Goal: Transaction & Acquisition: Purchase product/service

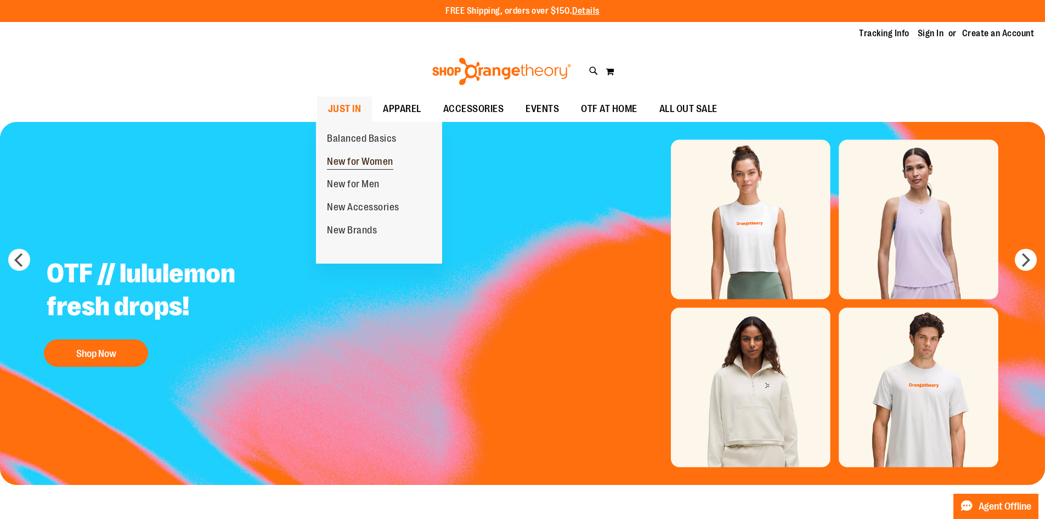
click at [350, 165] on span "New for Women" at bounding box center [360, 163] width 66 height 14
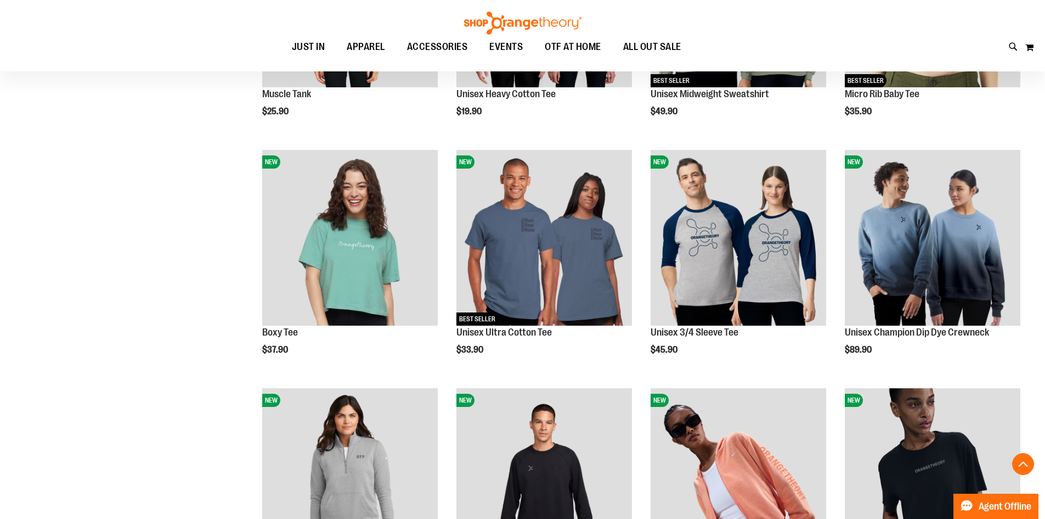
scroll to position [329, 0]
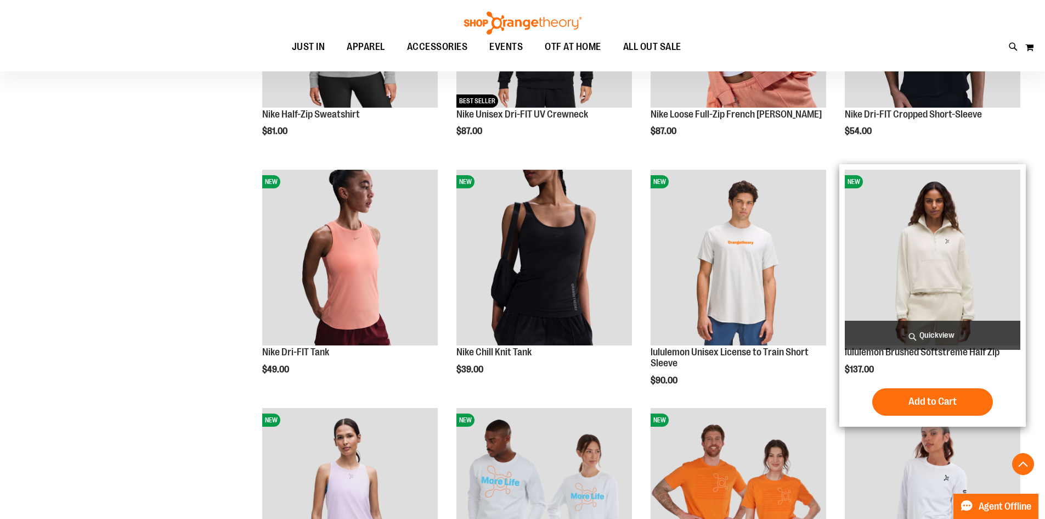
scroll to position [823, 0]
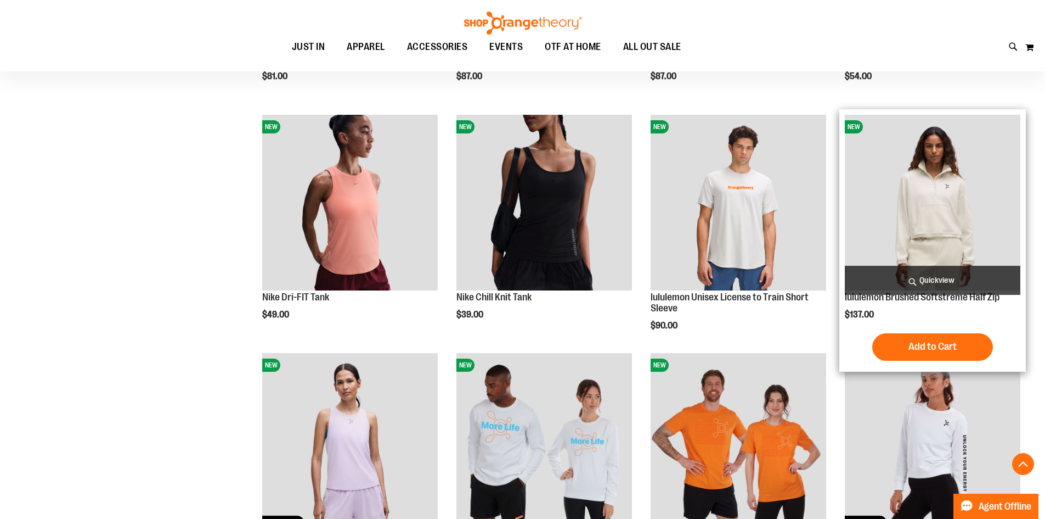
click at [931, 203] on img "product" at bounding box center [933, 203] width 176 height 176
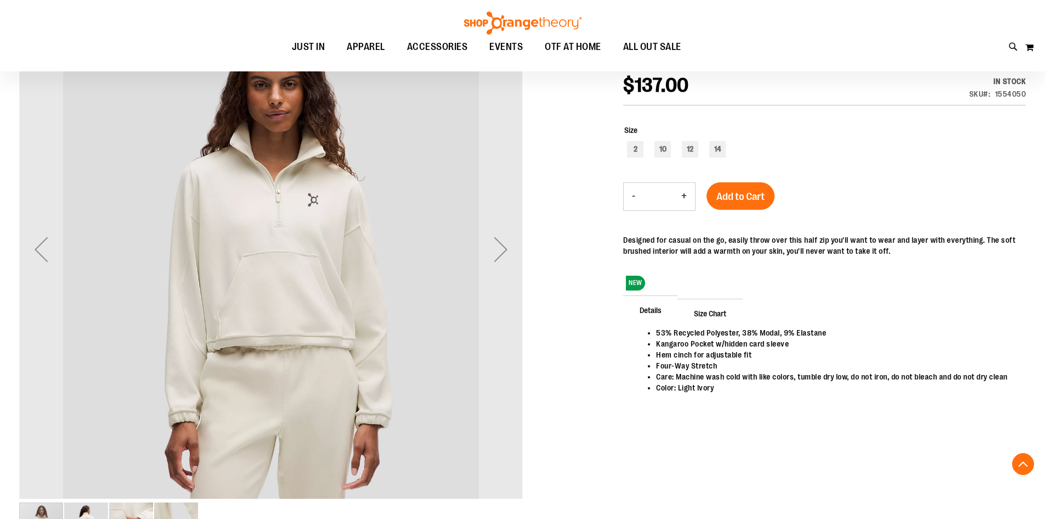
scroll to position [218, 0]
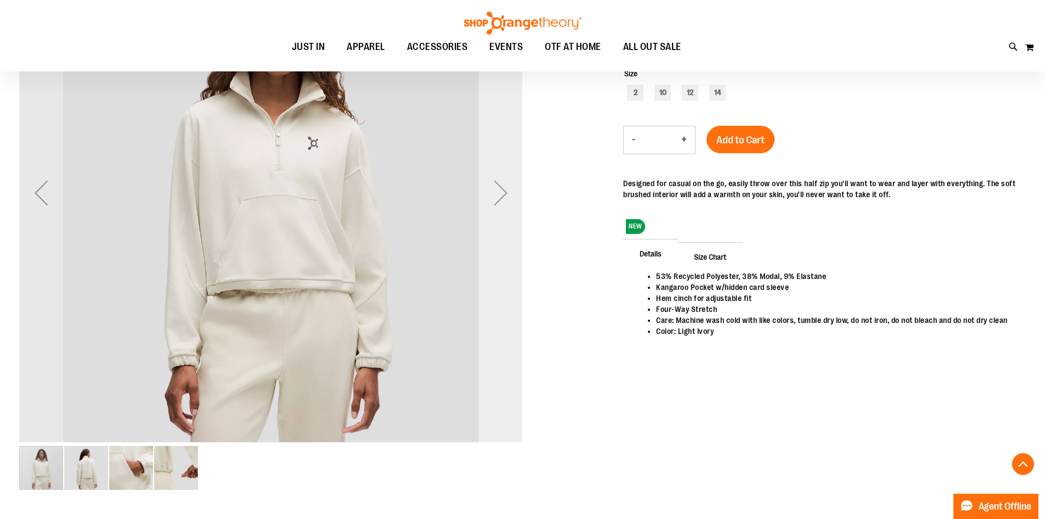
click at [490, 161] on div "Next" at bounding box center [501, 193] width 44 height 504
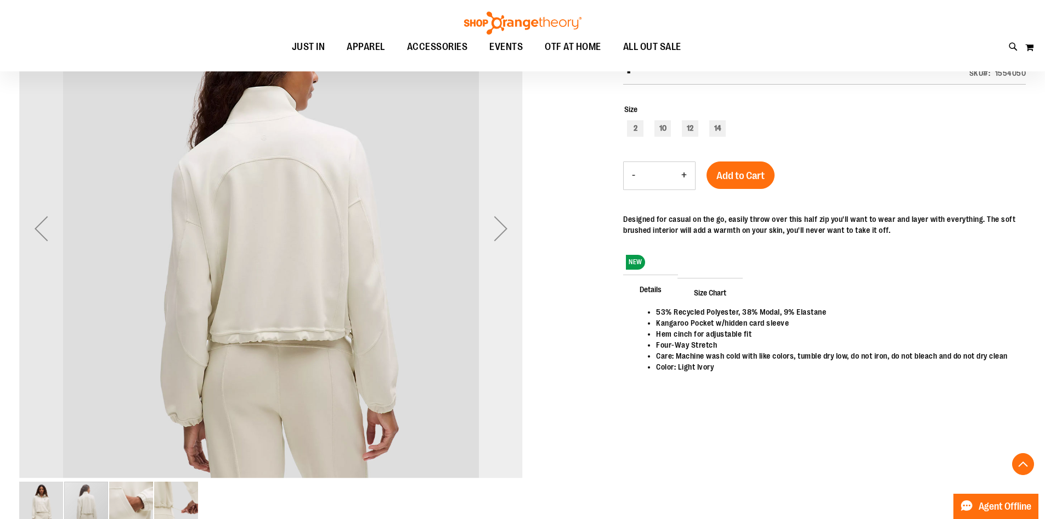
scroll to position [164, 0]
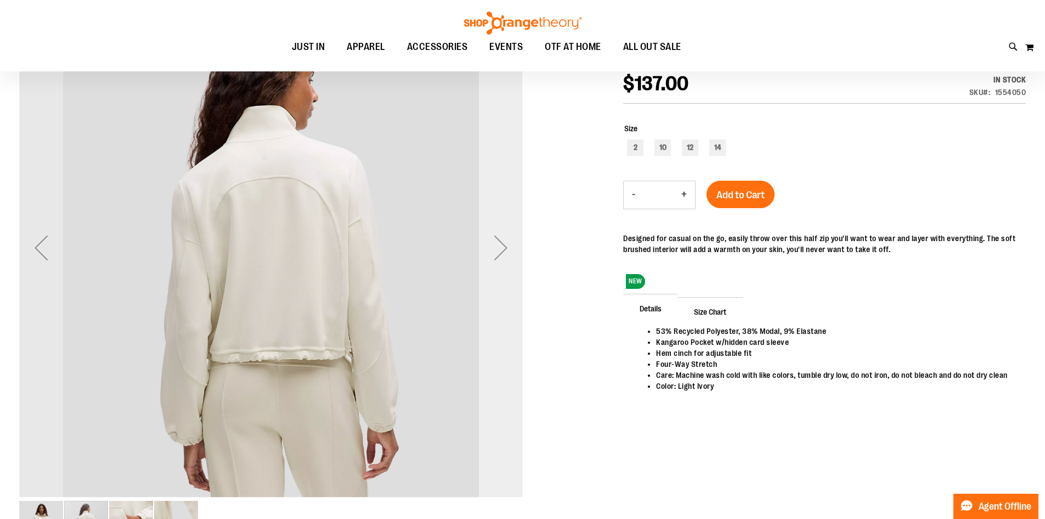
click at [506, 242] on div "Next" at bounding box center [501, 248] width 44 height 44
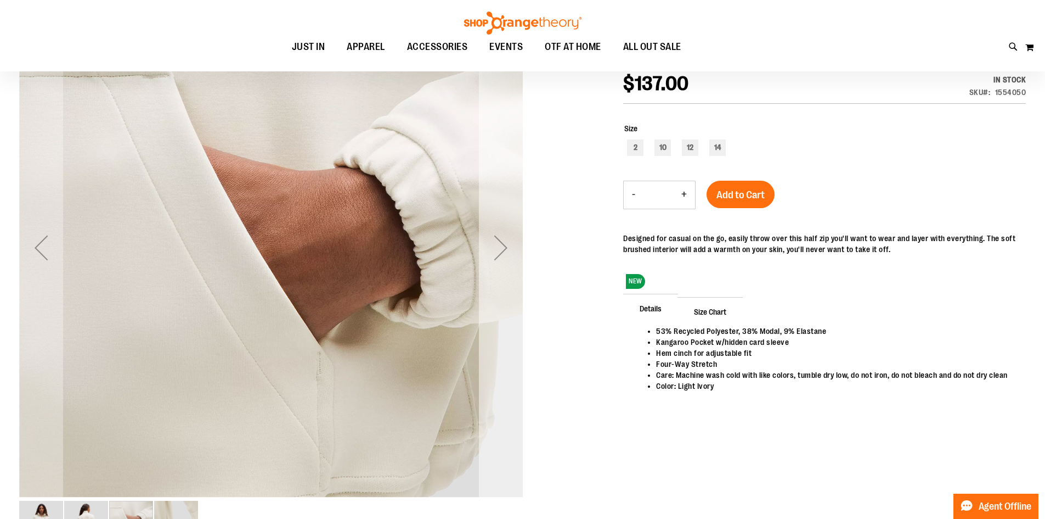
click at [506, 242] on div "Next" at bounding box center [501, 248] width 44 height 44
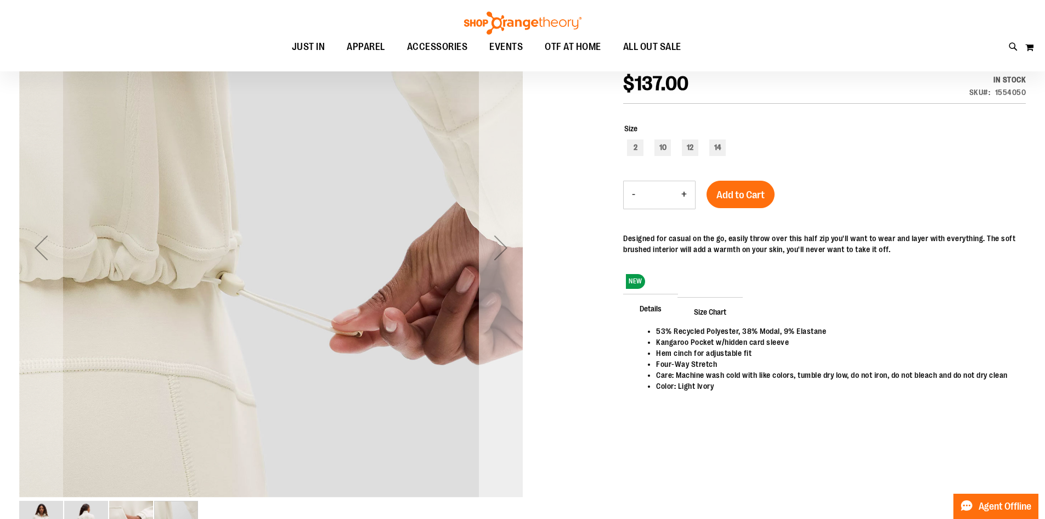
click at [506, 242] on div "Next" at bounding box center [501, 248] width 44 height 44
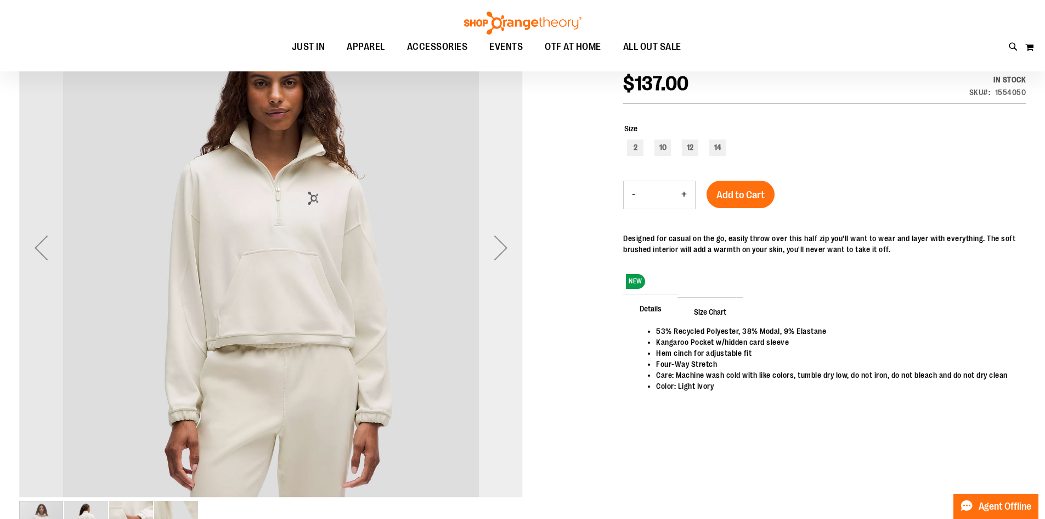
click at [506, 242] on div "Next" at bounding box center [501, 248] width 44 height 44
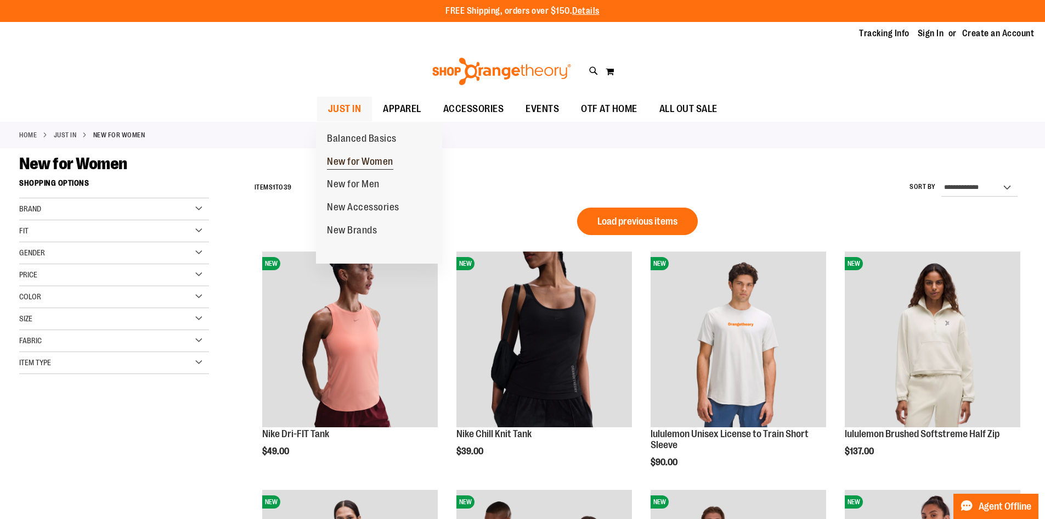
click at [352, 161] on span "New for Women" at bounding box center [360, 163] width 66 height 14
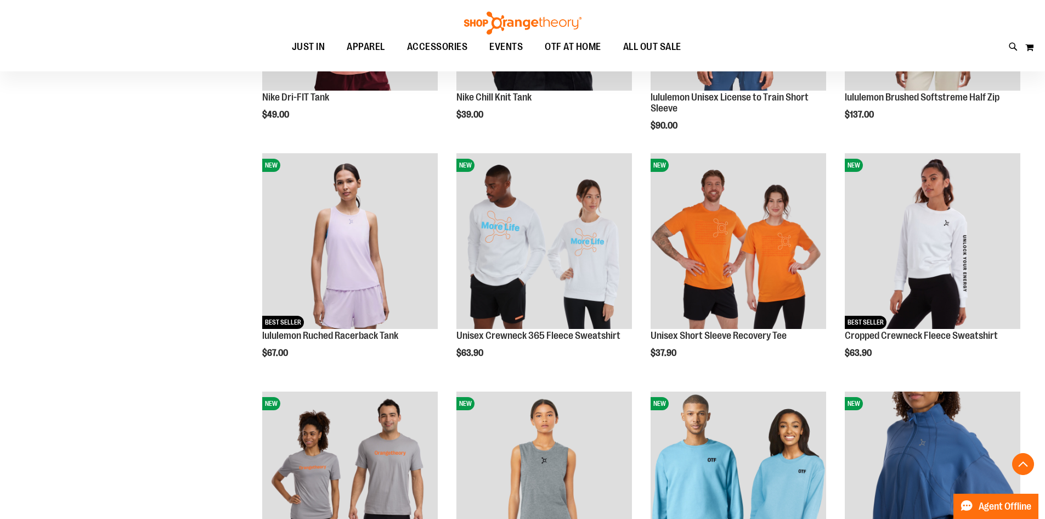
scroll to position [1042, 0]
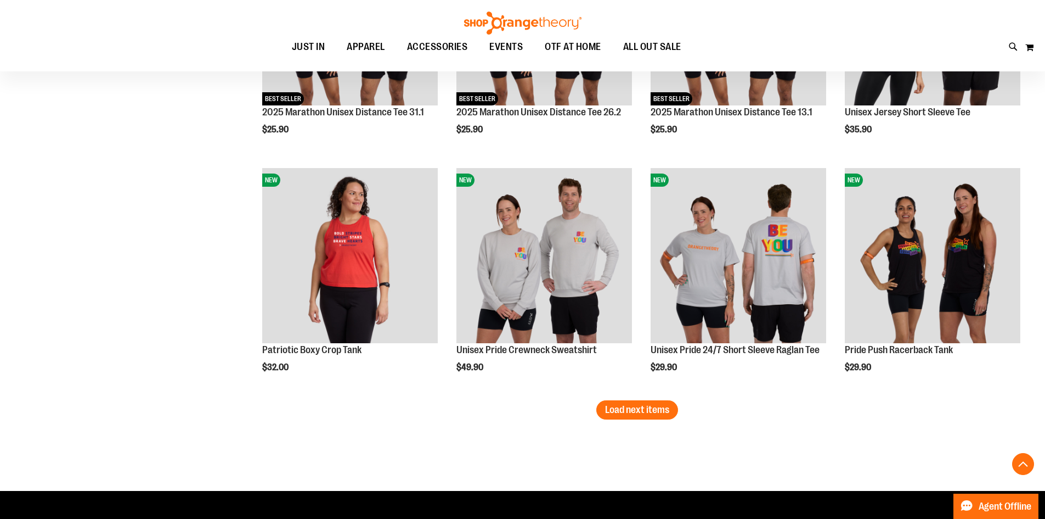
scroll to position [1975, 0]
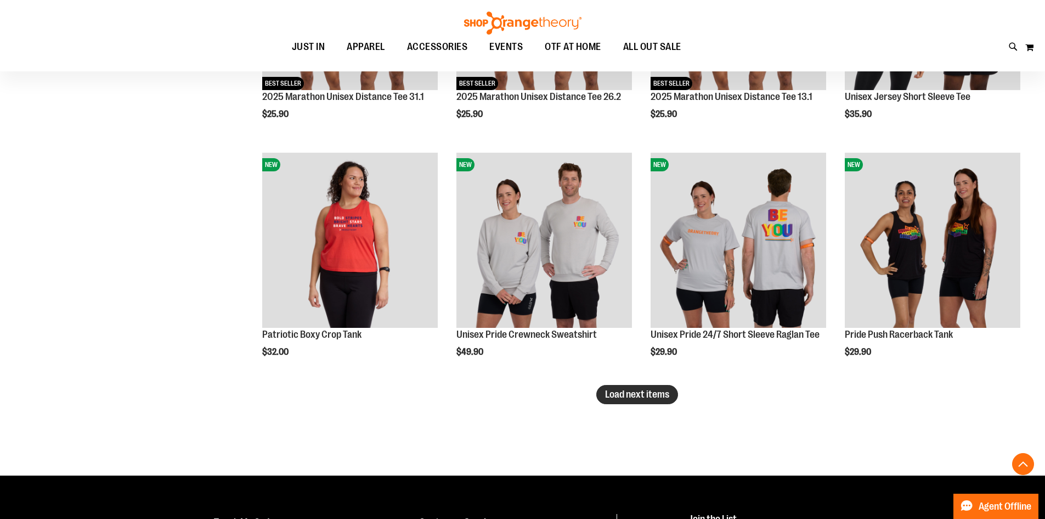
click at [634, 396] on span "Load next items" at bounding box center [637, 394] width 64 height 11
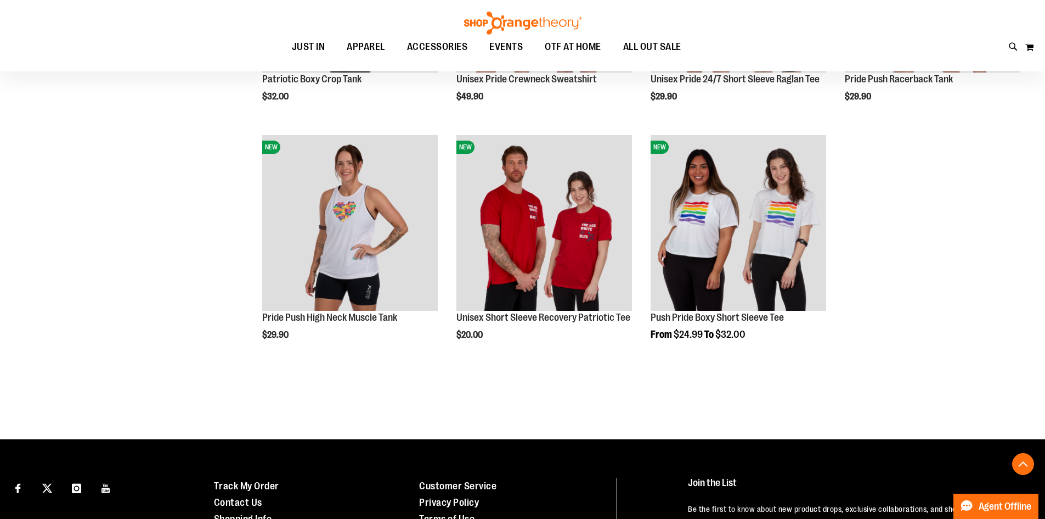
scroll to position [2249, 0]
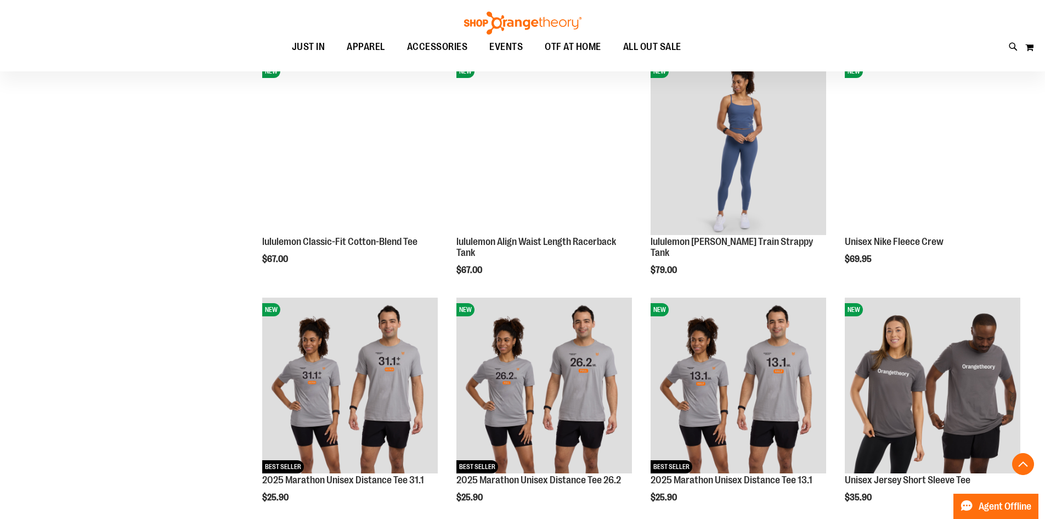
scroll to position [1481, 0]
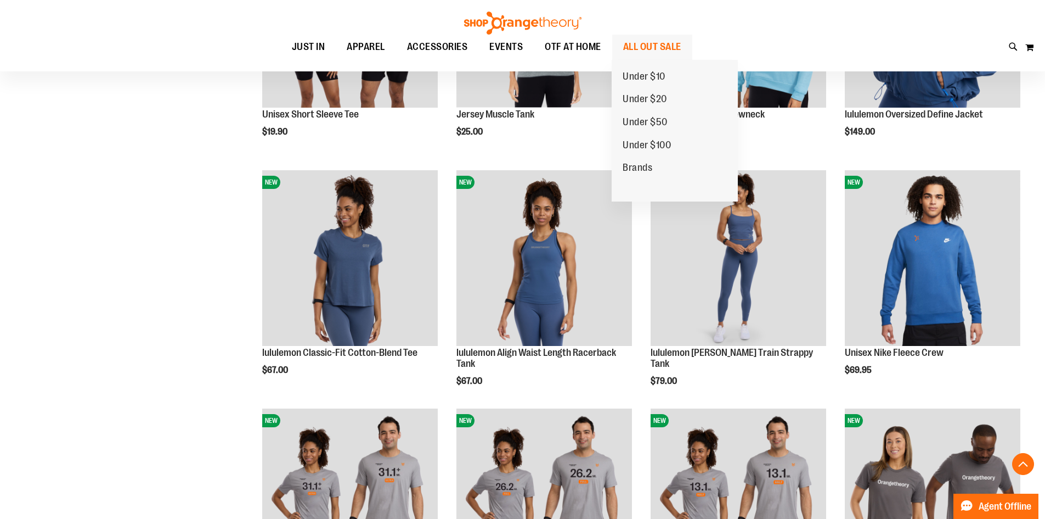
click at [647, 46] on span "ALL OUT SALE" at bounding box center [652, 47] width 58 height 25
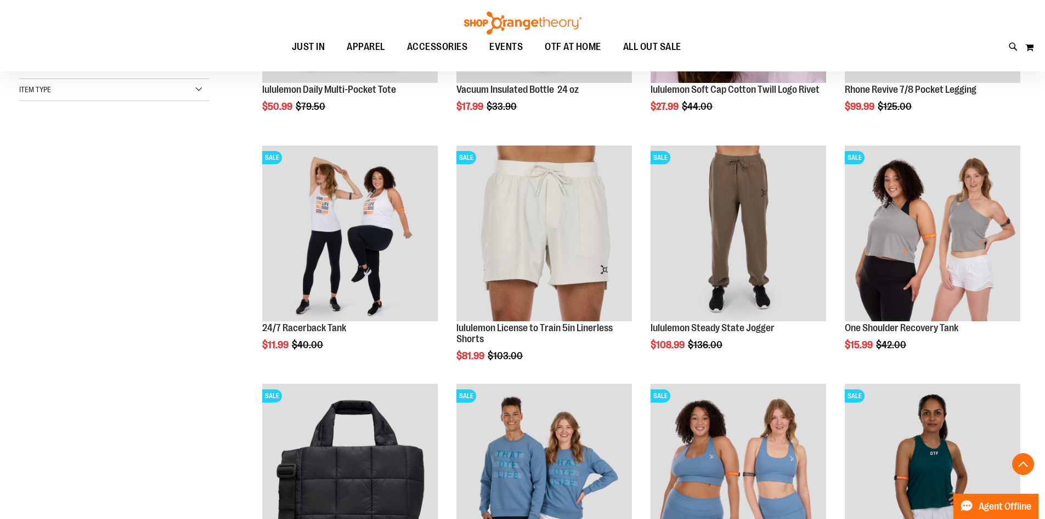
scroll to position [329, 0]
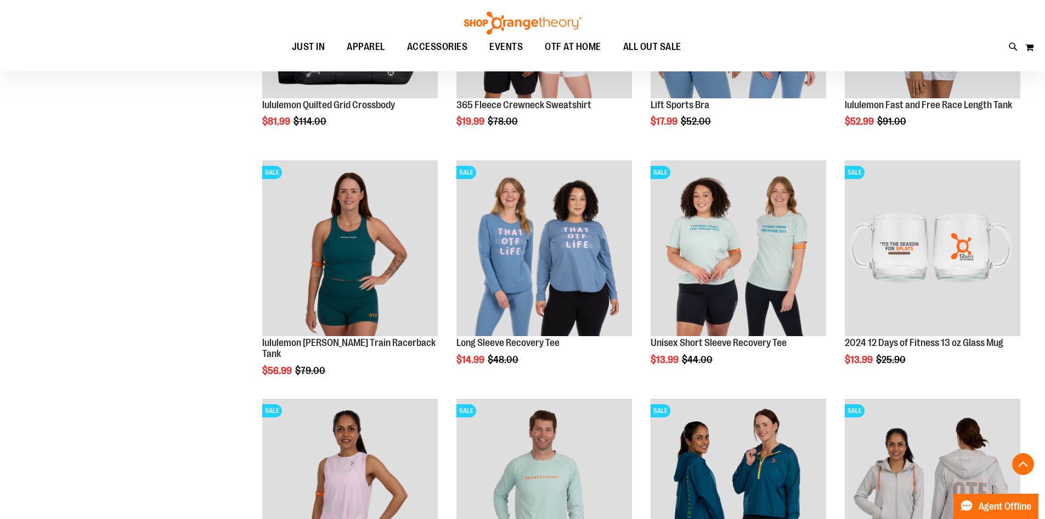
scroll to position [823, 0]
